Goal: Information Seeking & Learning: Understand process/instructions

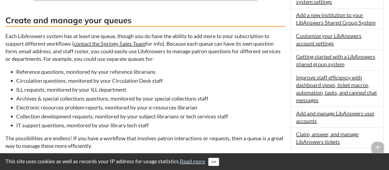
scroll to position [312, 0]
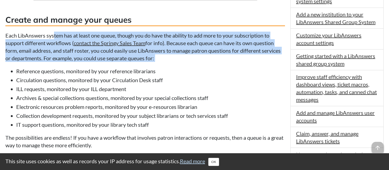
drag, startPoint x: 53, startPoint y: 38, endPoint x: 52, endPoint y: 66, distance: 28.4
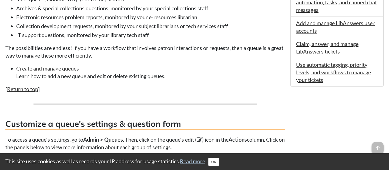
scroll to position [406, 0]
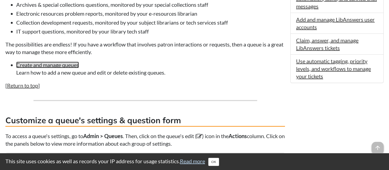
click at [52, 68] on link "Create and manage queues" at bounding box center [47, 65] width 63 height 6
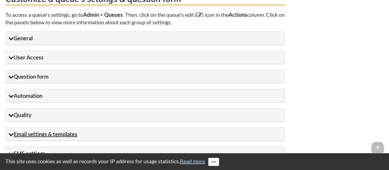
scroll to position [524, 0]
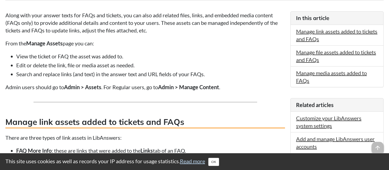
scroll to position [133, 0]
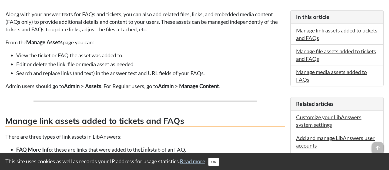
click at [228, 62] on li "Edit or delete the link, file or media asset as needed." at bounding box center [150, 64] width 269 height 8
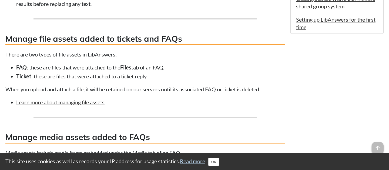
scroll to position [402, 0]
